Goal: Information Seeking & Learning: Learn about a topic

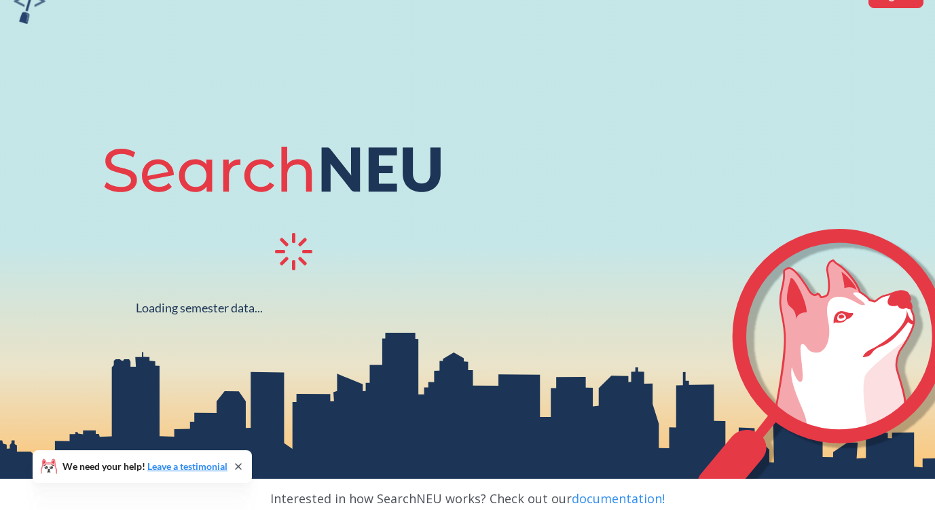
scroll to position [77, 0]
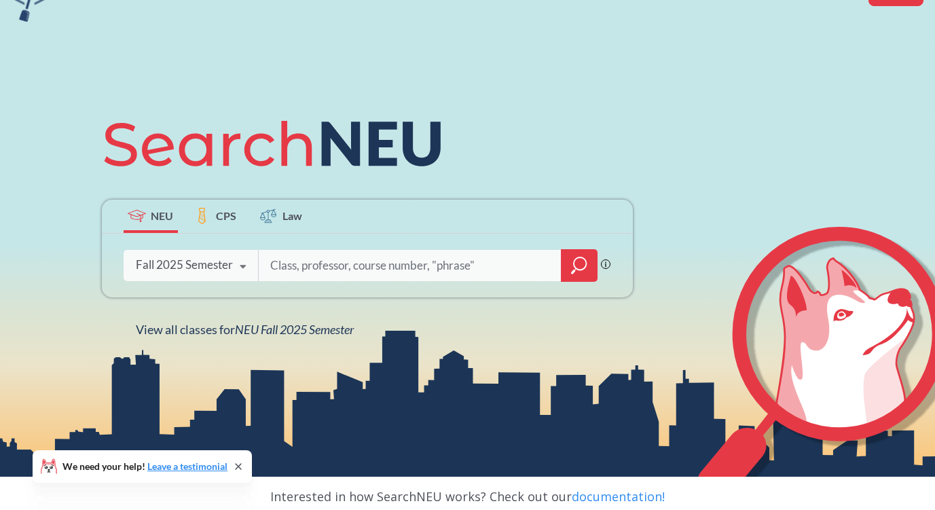
click at [323, 258] on input "search" at bounding box center [410, 265] width 283 height 29
type input "c"
type input "sociology"
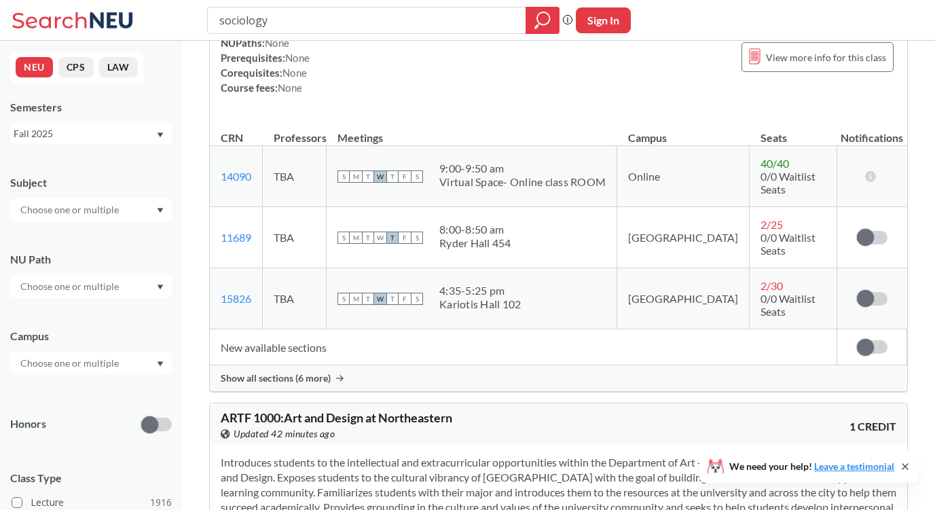
scroll to position [9670, 0]
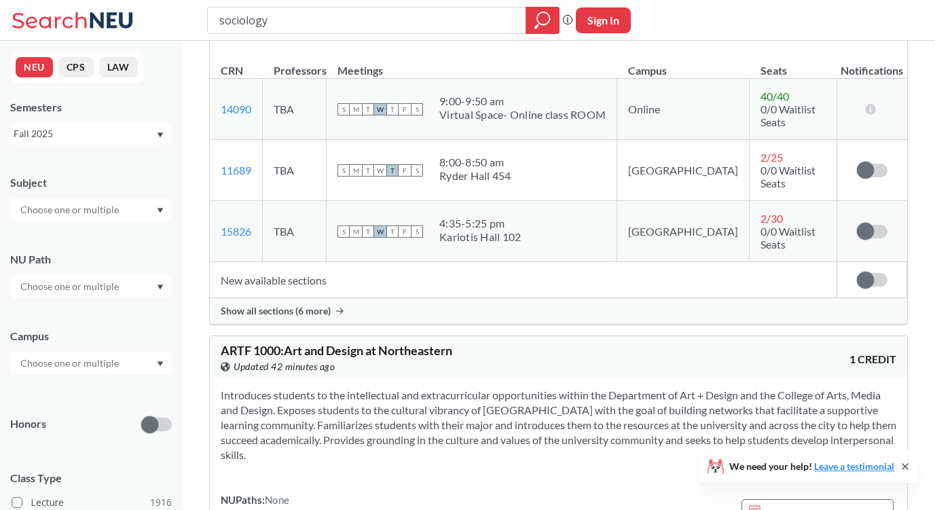
click at [269, 22] on input "sociology" at bounding box center [367, 20] width 298 height 23
type input "social psychology"
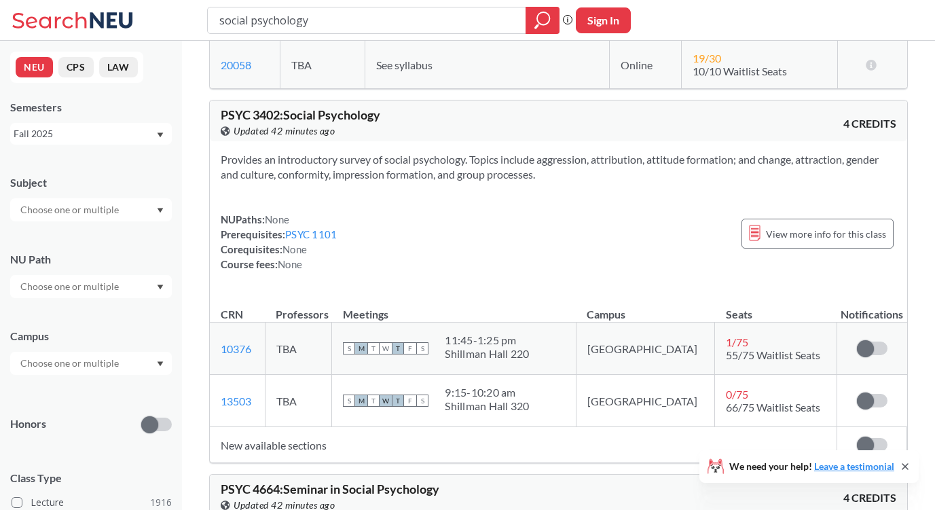
scroll to position [274, 0]
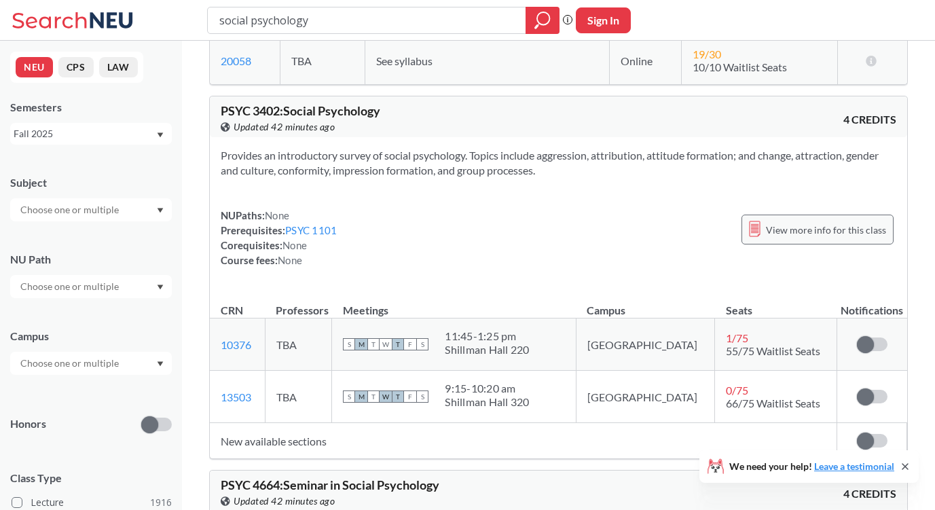
click at [805, 223] on span "View more info for this class" at bounding box center [826, 229] width 120 height 17
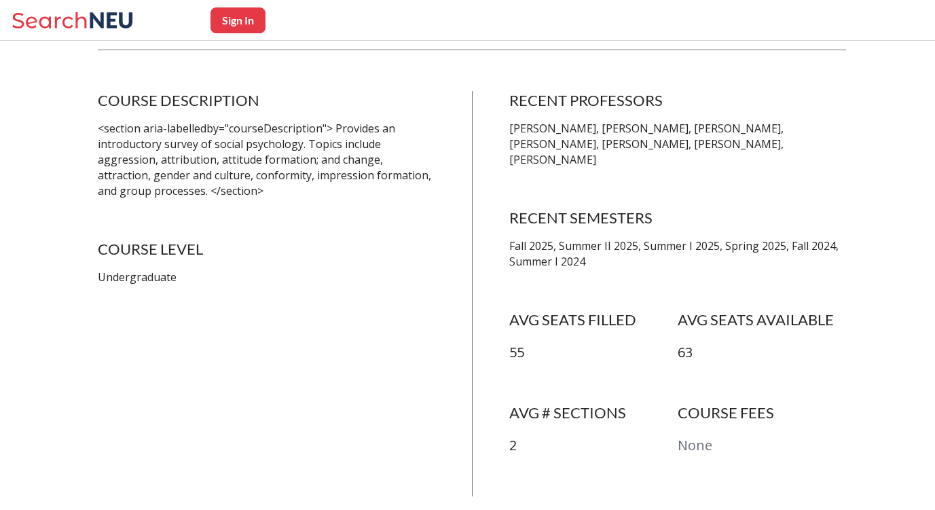
scroll to position [284, 0]
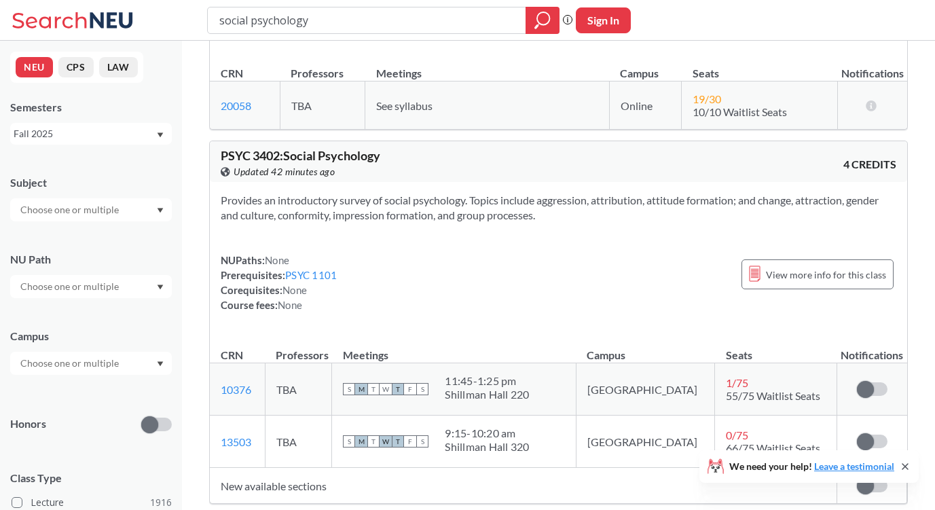
scroll to position [227, 0]
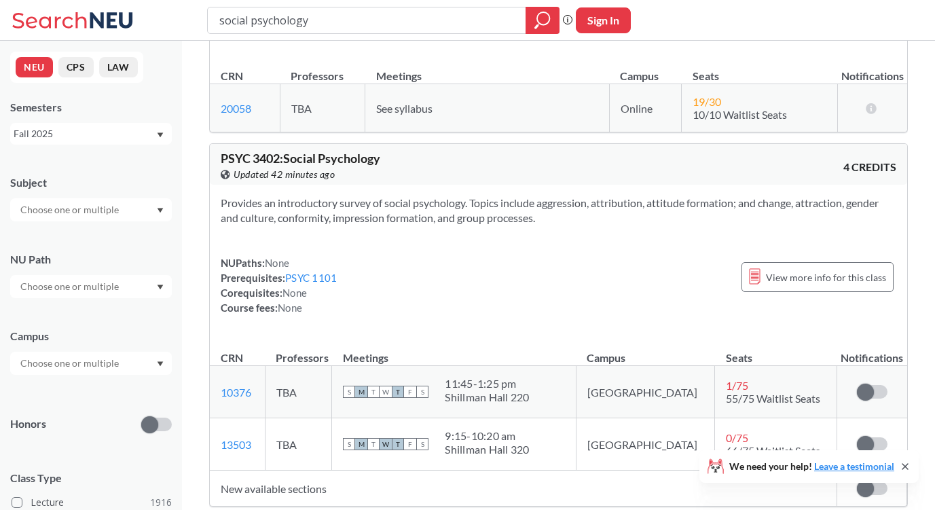
click at [907, 466] on icon at bounding box center [905, 466] width 11 height 11
drag, startPoint x: 313, startPoint y: 15, endPoint x: 178, endPoint y: 14, distance: 135.1
click at [178, 14] on div "social psychology Phrase search guarantees the exact search appears in the resu…" at bounding box center [467, 20] width 935 height 41
type input "emotion"
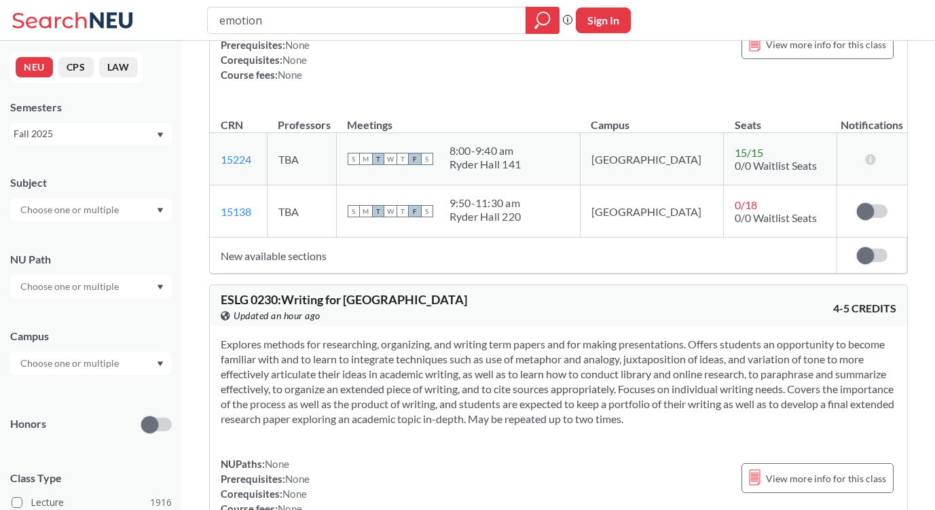
scroll to position [2818, 0]
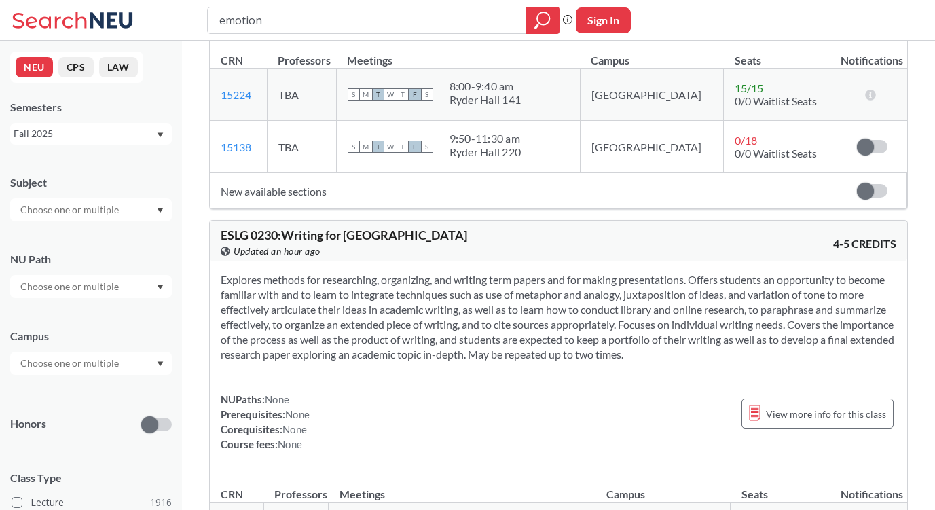
click at [299, 24] on input "emotion" at bounding box center [367, 20] width 298 height 23
type input "emotion psychology"
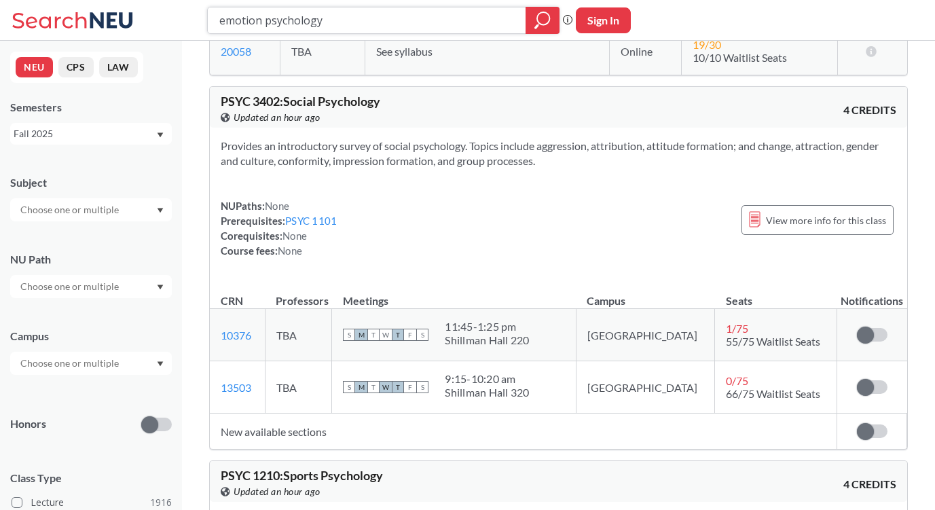
scroll to position [289, 0]
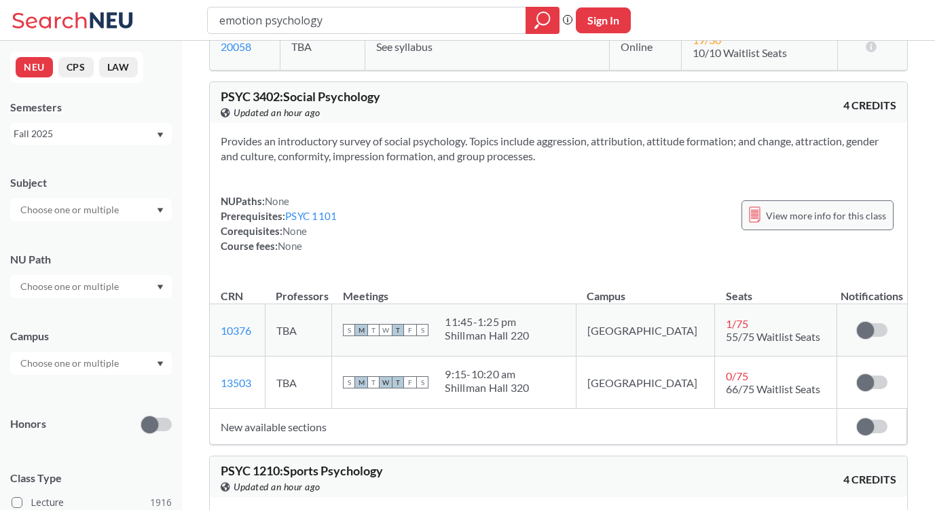
click at [812, 209] on span "View more info for this class" at bounding box center [826, 215] width 120 height 17
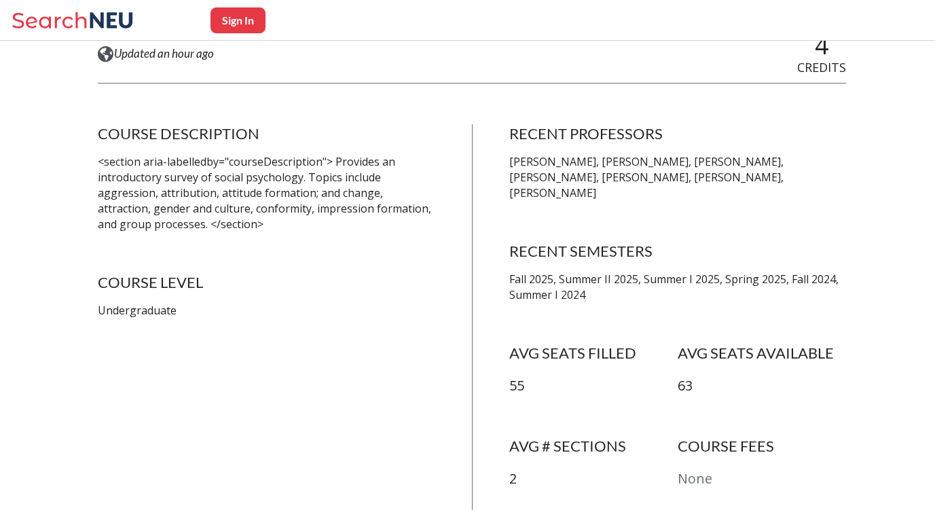
scroll to position [181, 0]
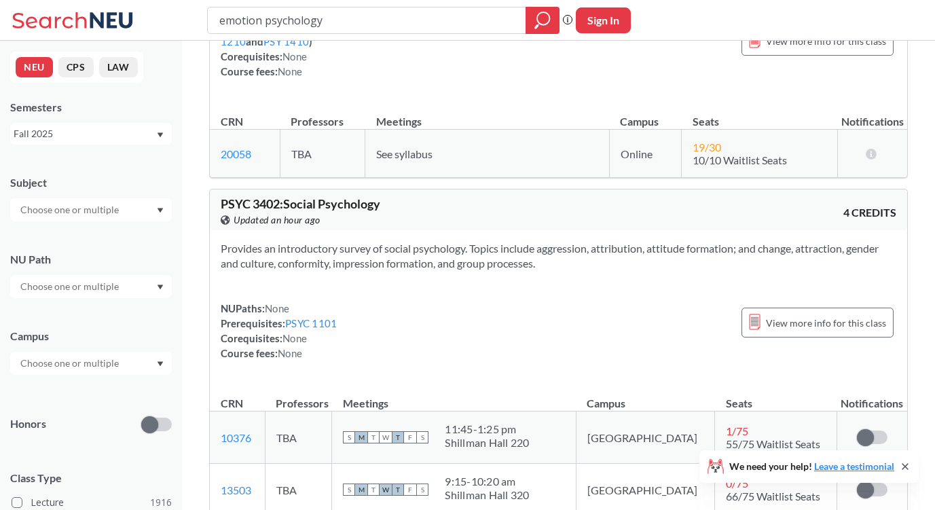
scroll to position [274, 0]
